Goal: Task Accomplishment & Management: Use online tool/utility

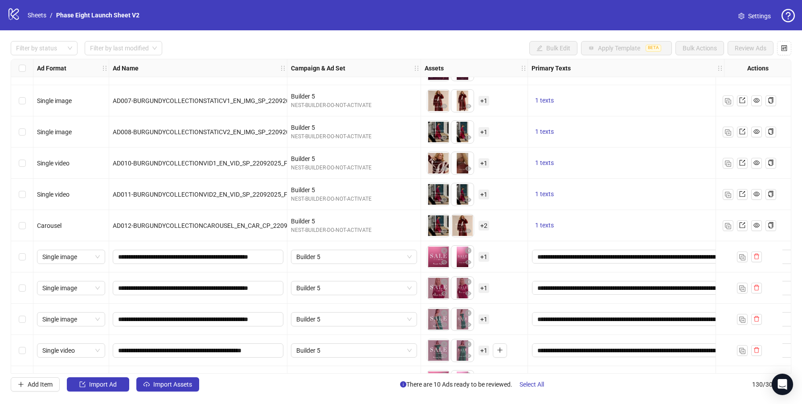
scroll to position [3762, 0]
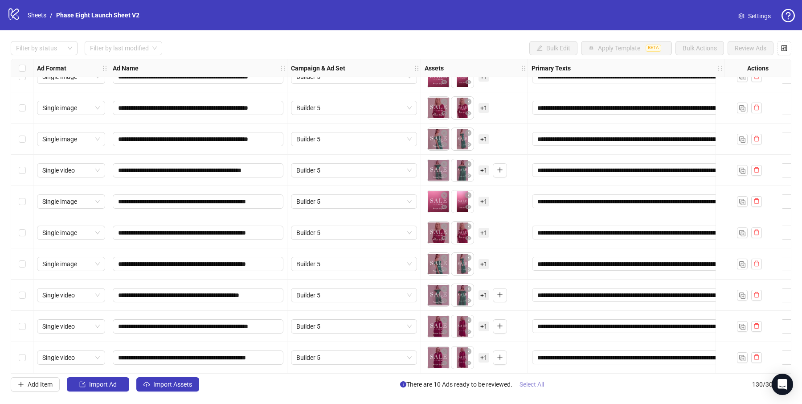
click at [528, 384] on span "Select All" at bounding box center [532, 384] width 25 height 7
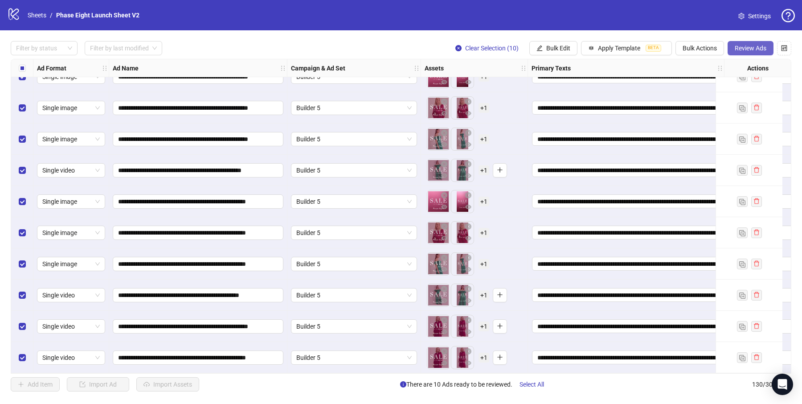
click at [746, 46] on span "Review Ads" at bounding box center [751, 48] width 32 height 7
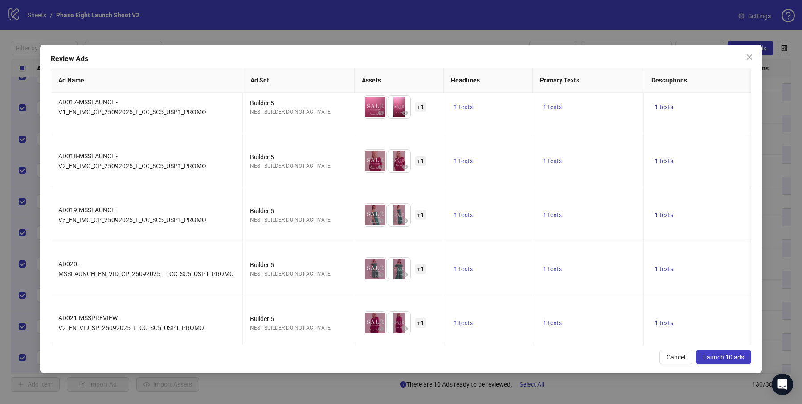
scroll to position [285, 0]
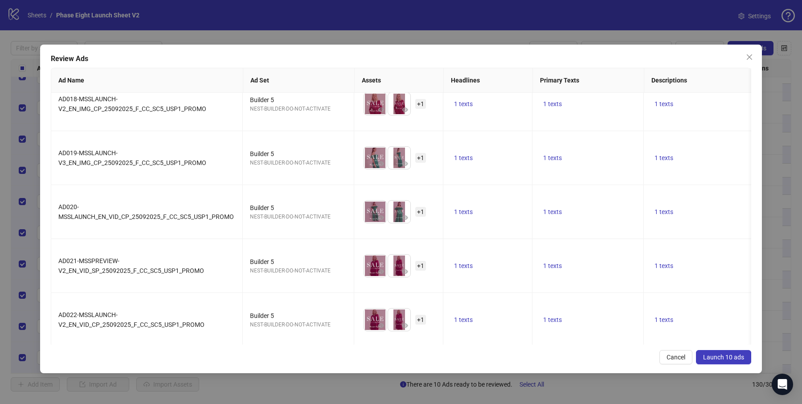
click at [717, 363] on button "Launch 10 ads" at bounding box center [723, 357] width 55 height 14
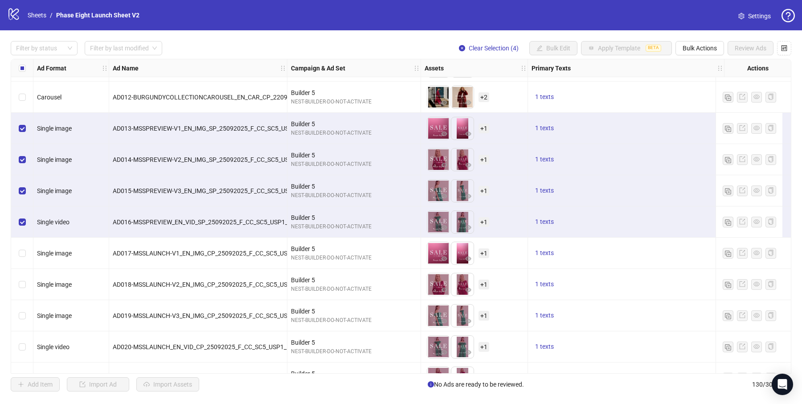
scroll to position [3762, 0]
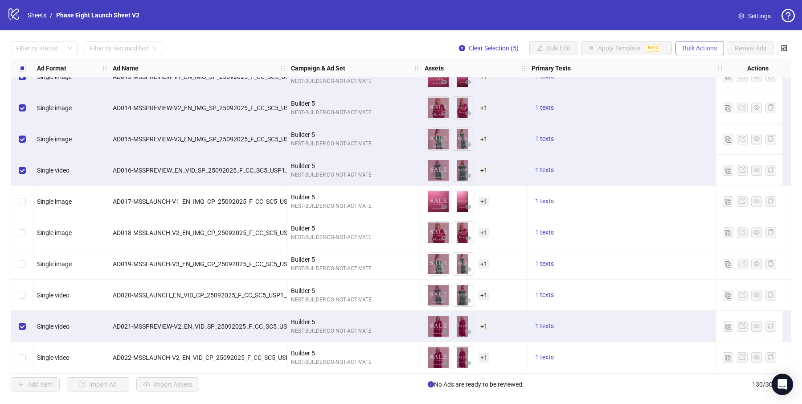
click at [696, 42] on button "Bulk Actions" at bounding box center [700, 48] width 49 height 14
click at [686, 125] on span "Export" at bounding box center [713, 123] width 61 height 10
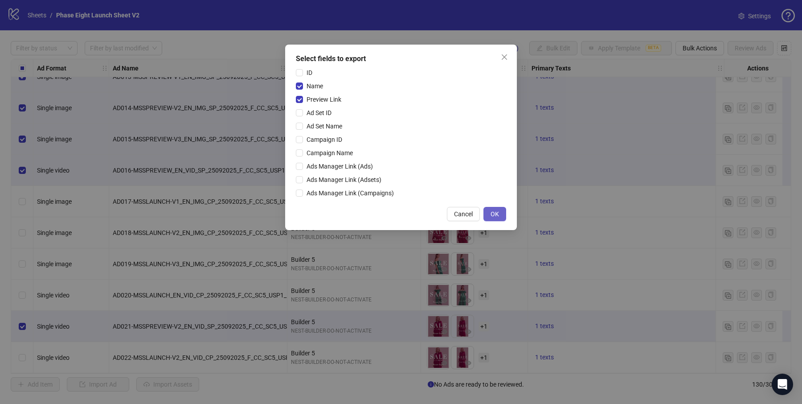
click at [490, 213] on button "OK" at bounding box center [494, 214] width 23 height 14
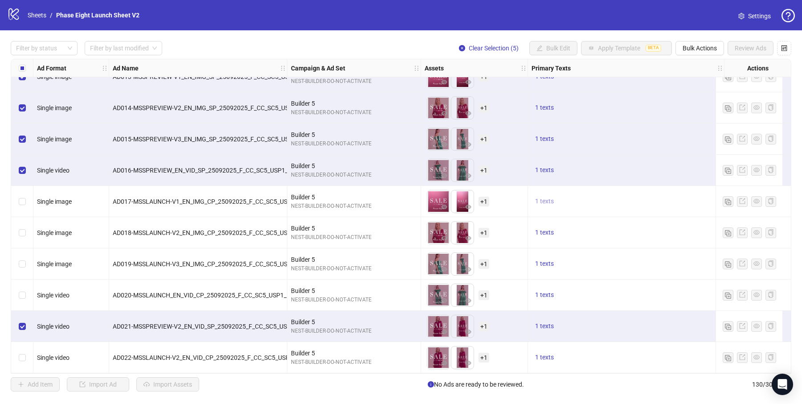
click at [545, 200] on span "1 texts" at bounding box center [544, 200] width 19 height 7
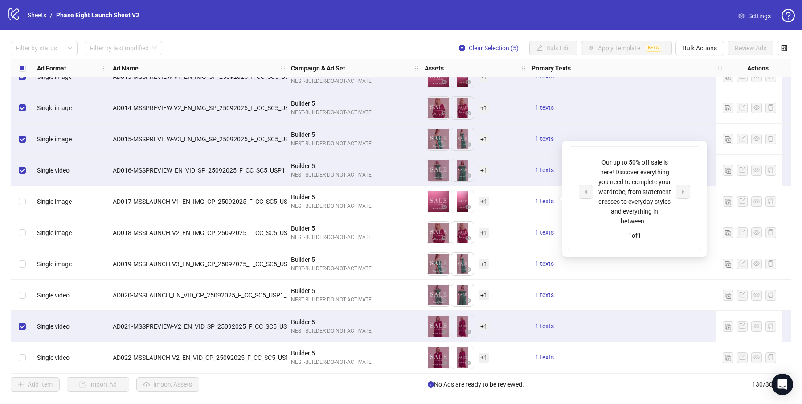
click at [461, 46] on icon "close-circle" at bounding box center [462, 48] width 6 height 6
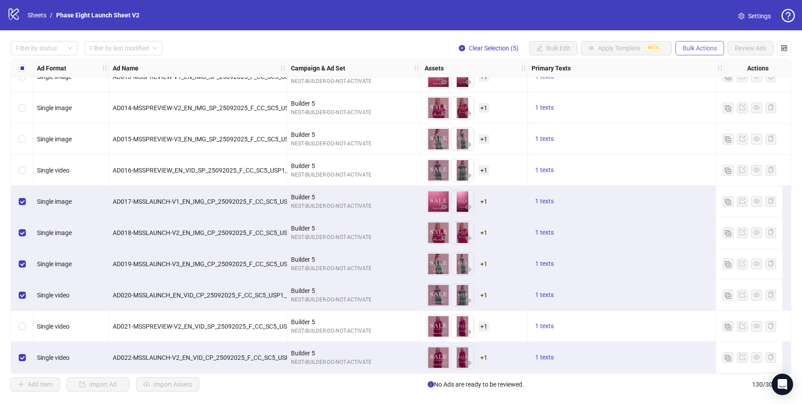
click at [702, 52] on button "Bulk Actions" at bounding box center [700, 48] width 49 height 14
click at [706, 125] on span "Export" at bounding box center [713, 123] width 61 height 10
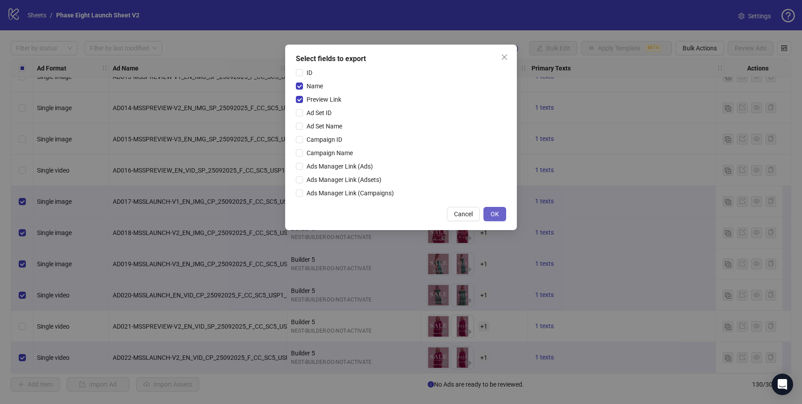
click at [492, 217] on span "OK" at bounding box center [495, 213] width 8 height 7
